Goal: Check status

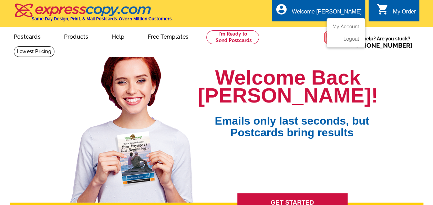
click at [344, 23] on ul "My Account Logout" at bounding box center [346, 33] width 39 height 30
click at [344, 26] on link "My Account" at bounding box center [345, 26] width 30 height 6
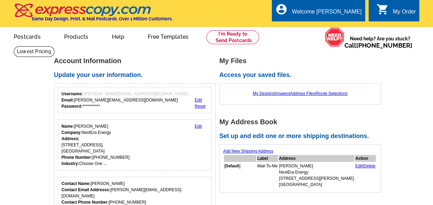
scroll to position [127, 0]
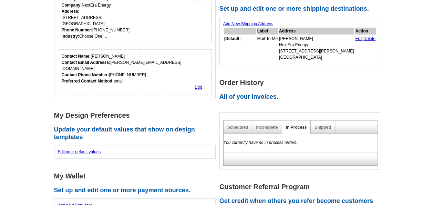
click at [316, 121] on div "Shipped" at bounding box center [323, 126] width 24 height 13
click at [316, 122] on div "Shipped" at bounding box center [323, 126] width 24 height 13
click at [318, 125] on link "Shipped" at bounding box center [323, 127] width 16 height 5
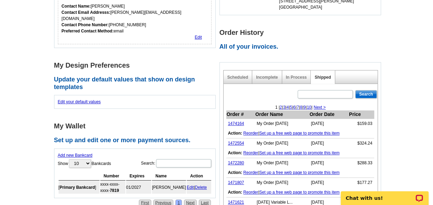
scroll to position [178, 0]
click at [234, 121] on link "1474164" at bounding box center [236, 123] width 16 height 5
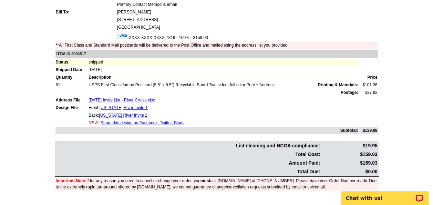
scroll to position [111, 0]
